Goal: Task Accomplishment & Management: Manage account settings

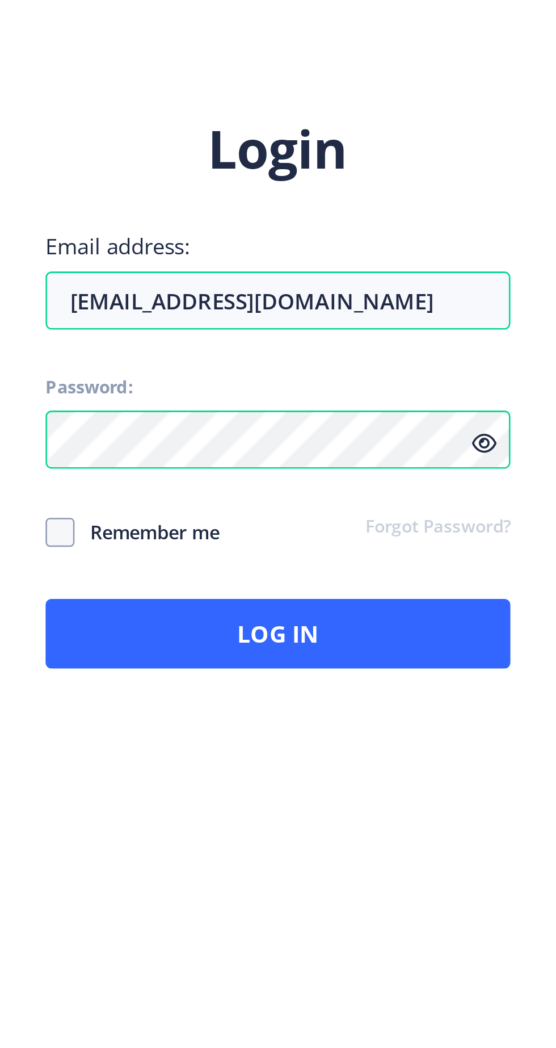
click at [358, 577] on span "Remember me" at bounding box center [352, 570] width 57 height 14
click at [313, 570] on input "Remember me" at bounding box center [312, 569] width 1 height 1
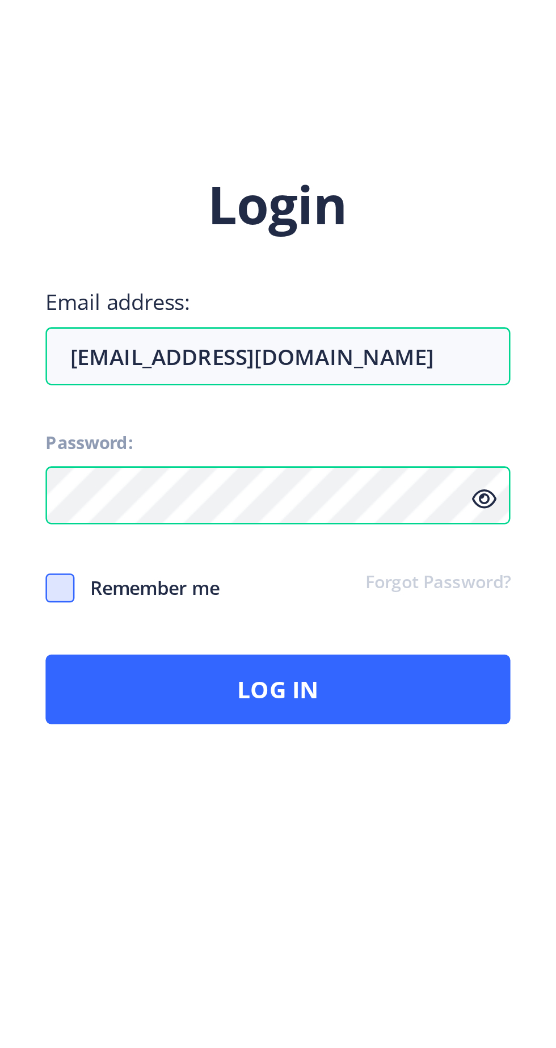
click at [322, 576] on span at bounding box center [317, 569] width 11 height 11
click at [313, 570] on input "Remember me" at bounding box center [312, 569] width 1 height 1
checkbox input "true"
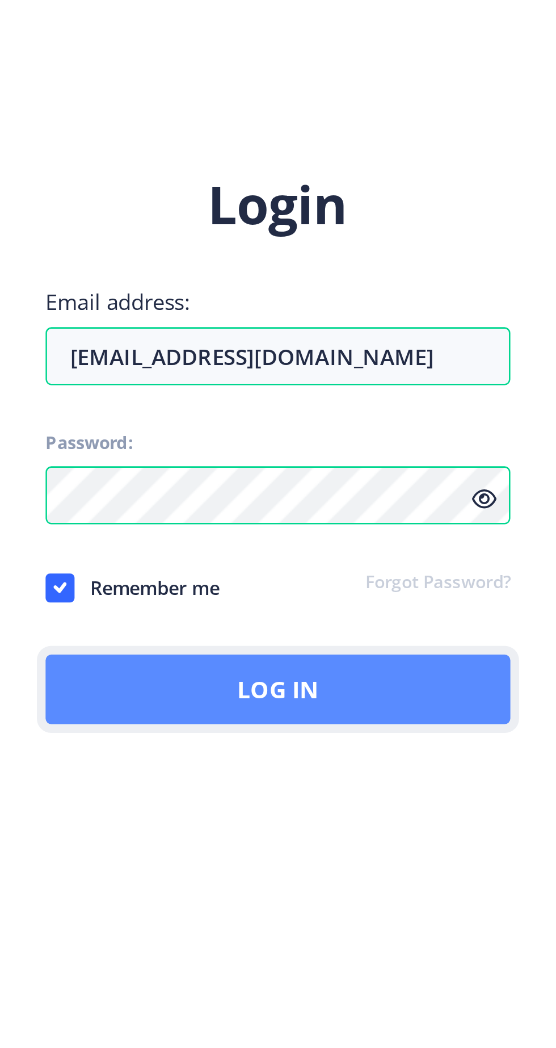
click at [494, 623] on button "Log In" at bounding box center [403, 609] width 182 height 27
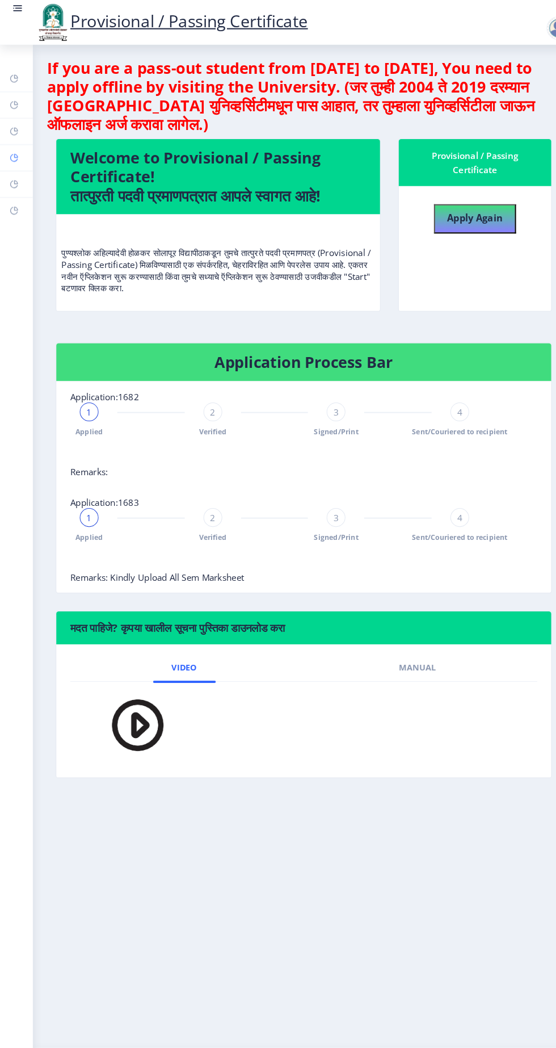
click at [18, 157] on rect at bounding box center [13, 152] width 9 height 9
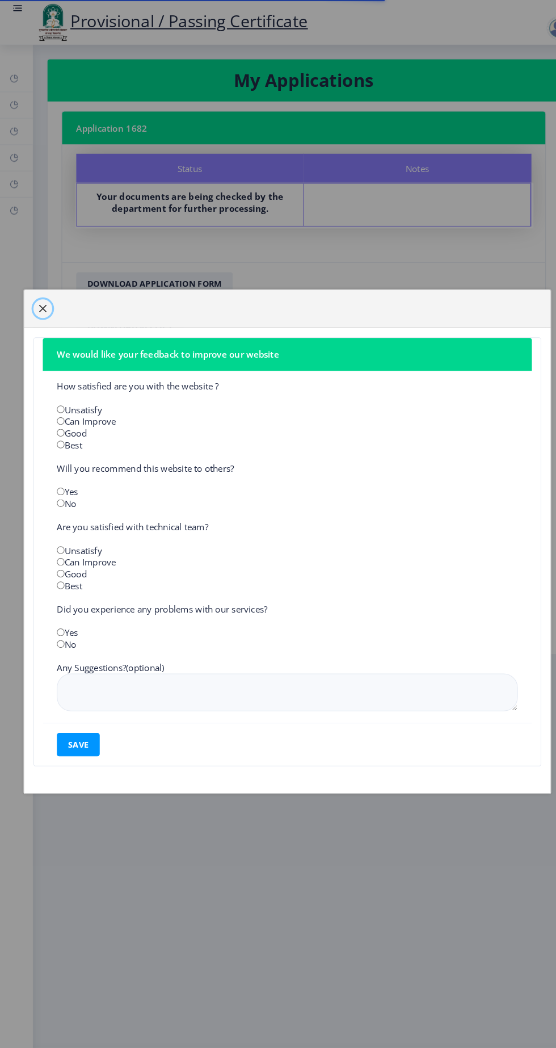
click at [46, 303] on span "button" at bounding box center [41, 298] width 9 height 9
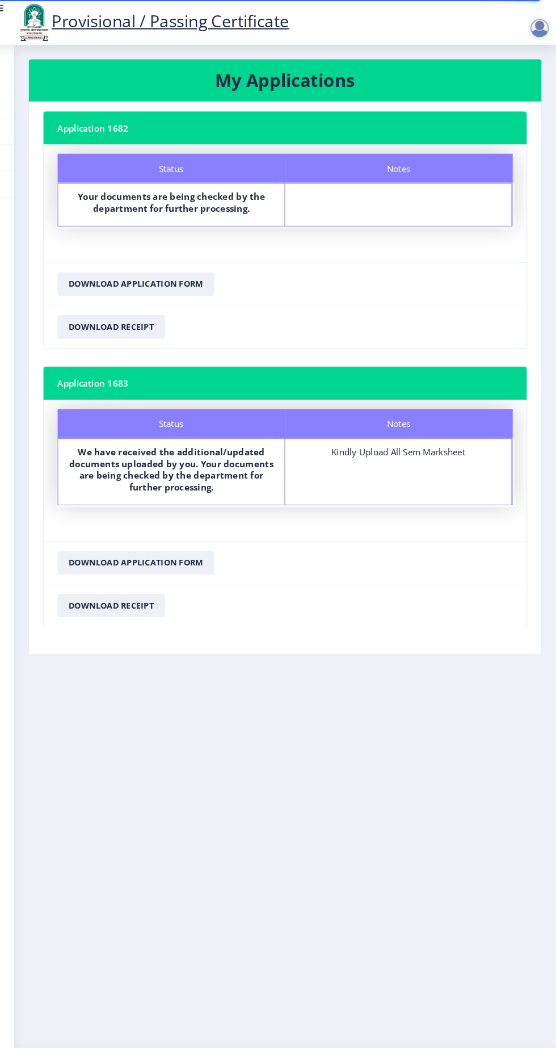
click at [539, 19] on div at bounding box center [540, 27] width 23 height 23
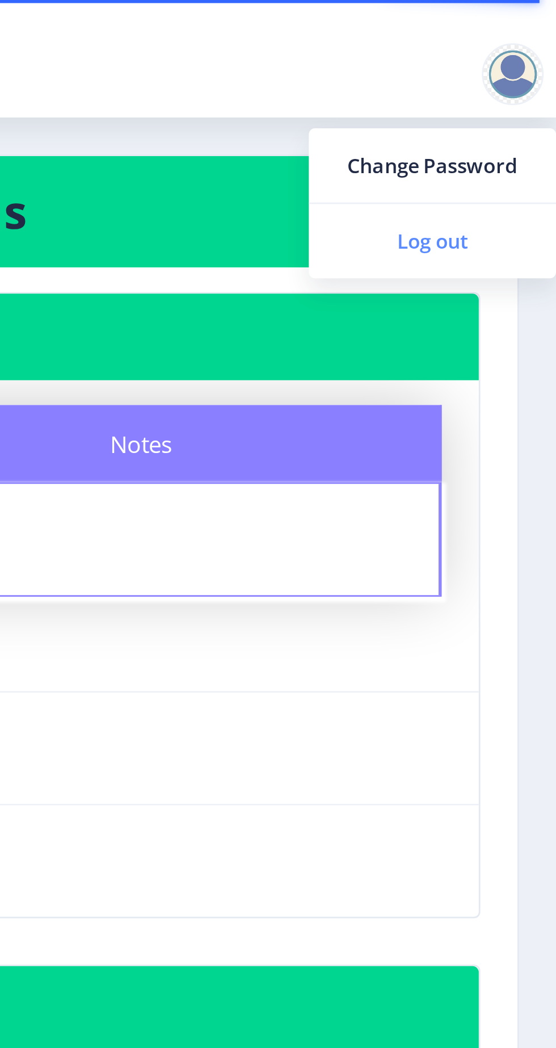
click at [517, 89] on span "Log out" at bounding box center [511, 89] width 73 height 14
